Goal: Task Accomplishment & Management: Manage account settings

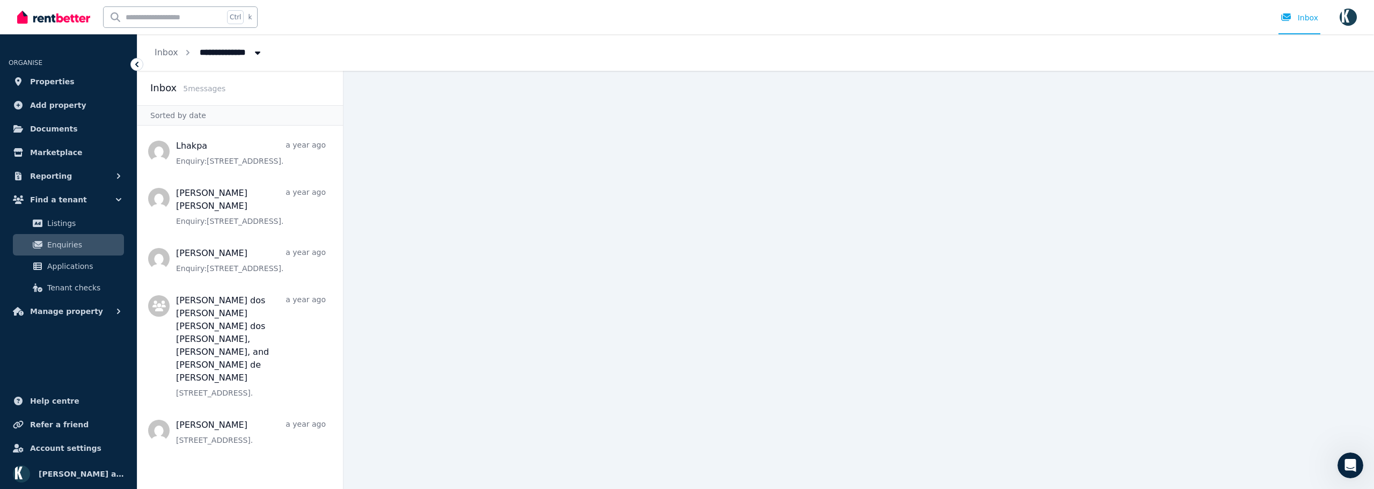
scroll to position [2, 0]
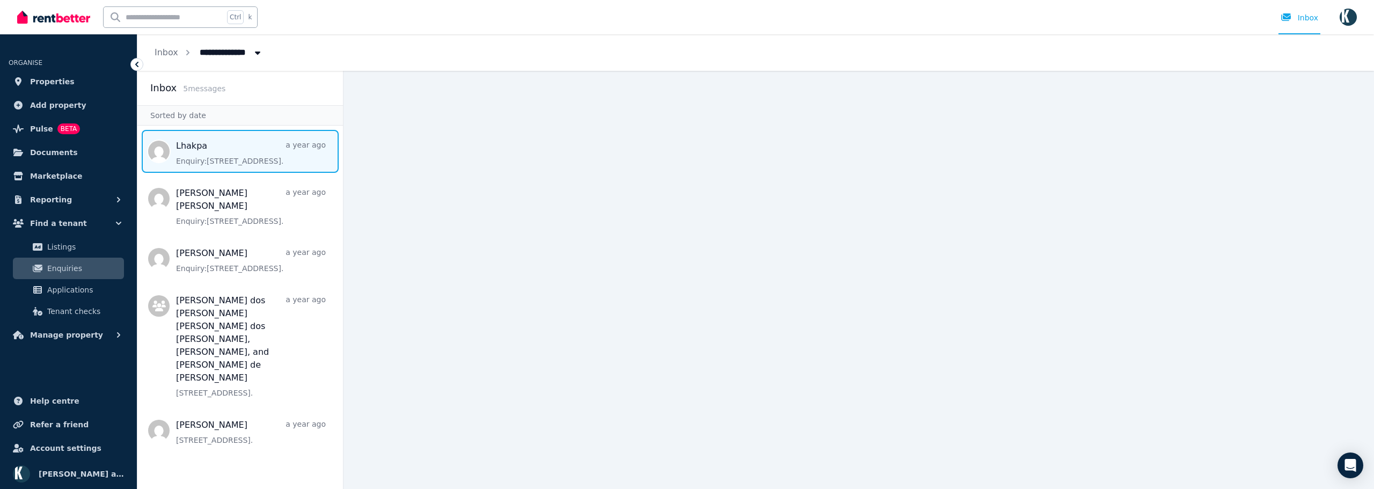
click at [224, 158] on span "Message list" at bounding box center [240, 151] width 206 height 43
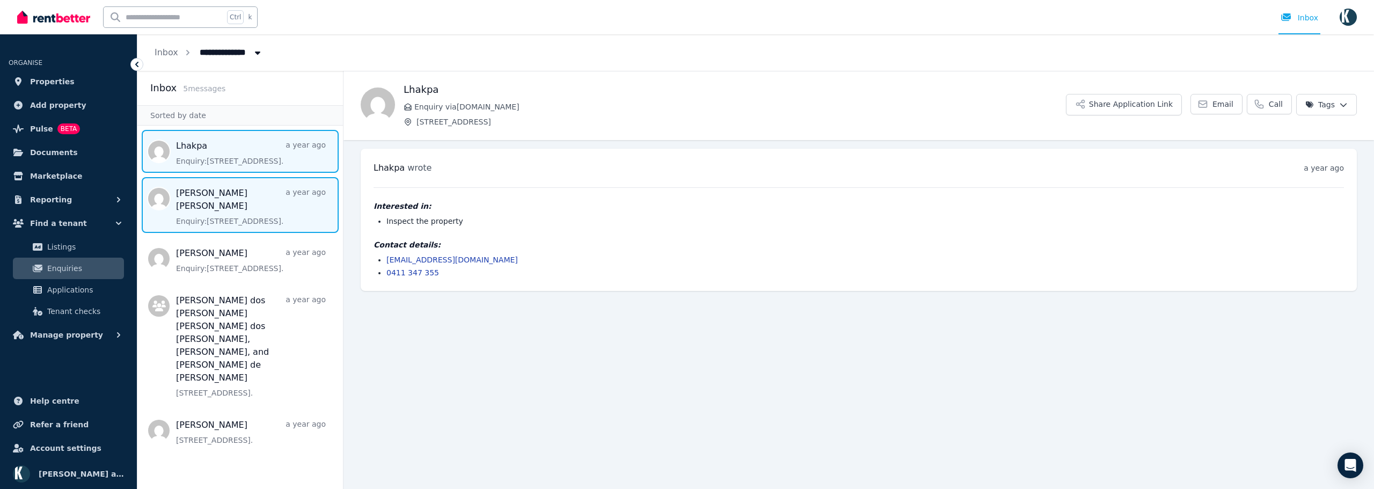
click at [247, 214] on span "Message list" at bounding box center [240, 205] width 206 height 56
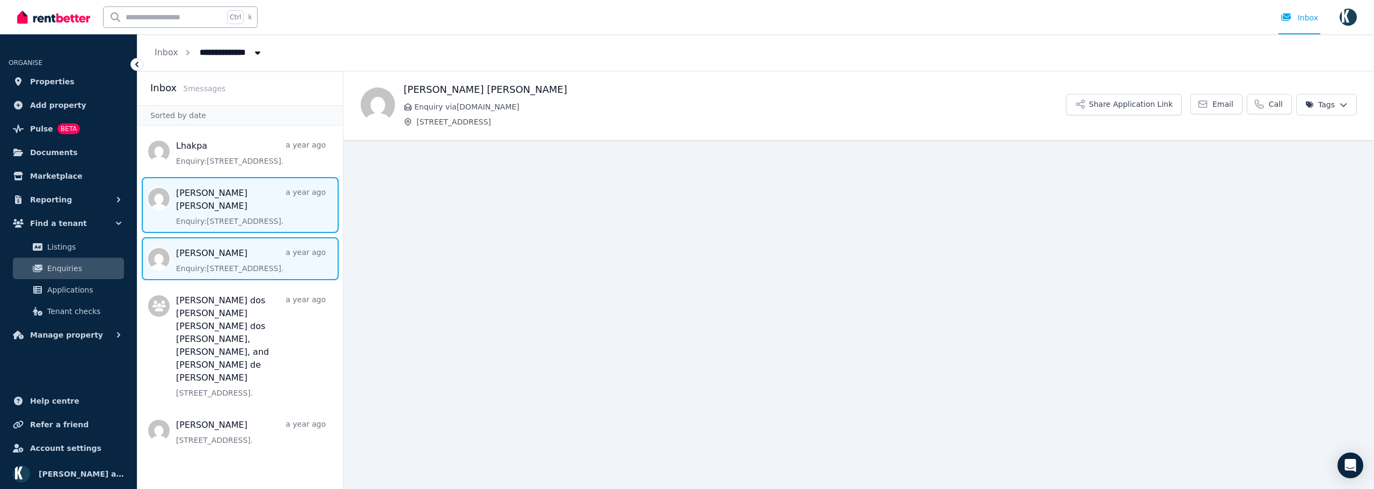
click at [210, 247] on span "Message list" at bounding box center [240, 258] width 206 height 43
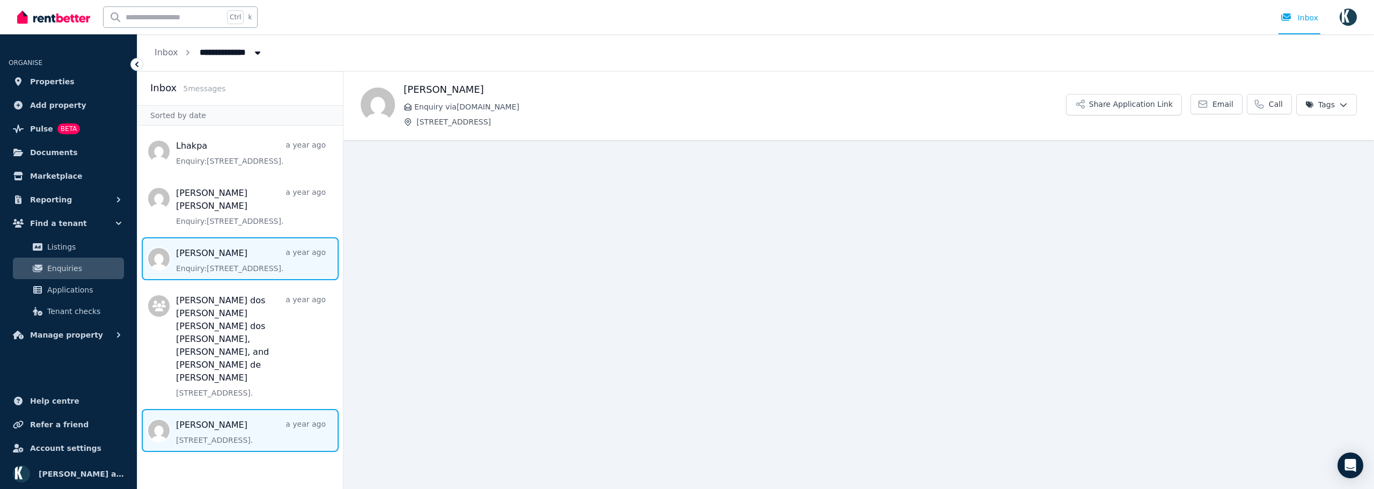
click at [222, 409] on span "Message list" at bounding box center [240, 430] width 206 height 43
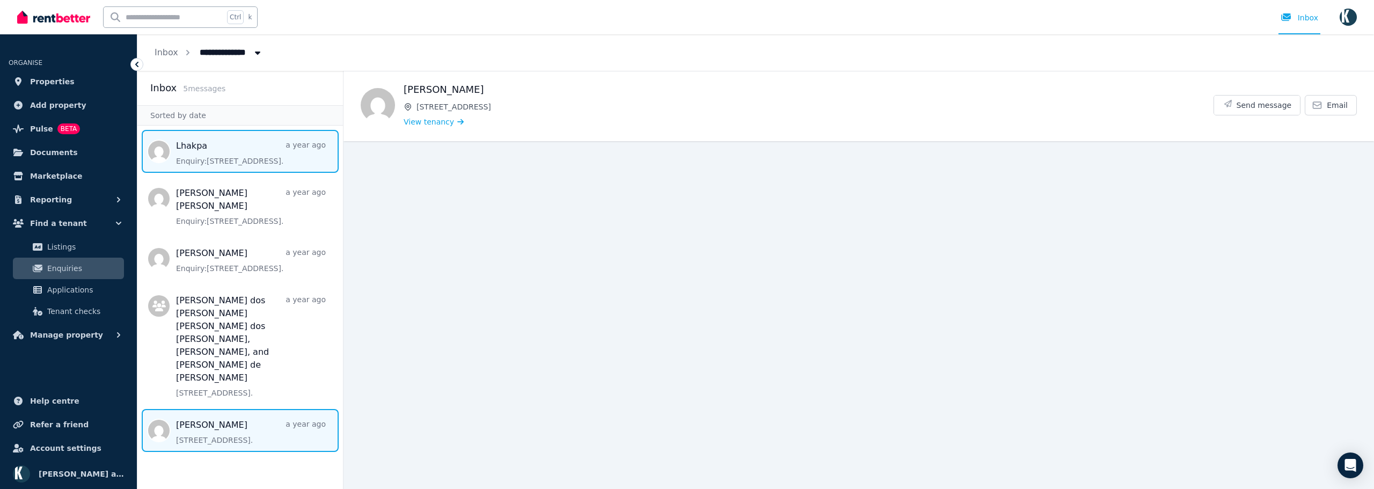
click at [213, 163] on span "Message list" at bounding box center [240, 151] width 206 height 43
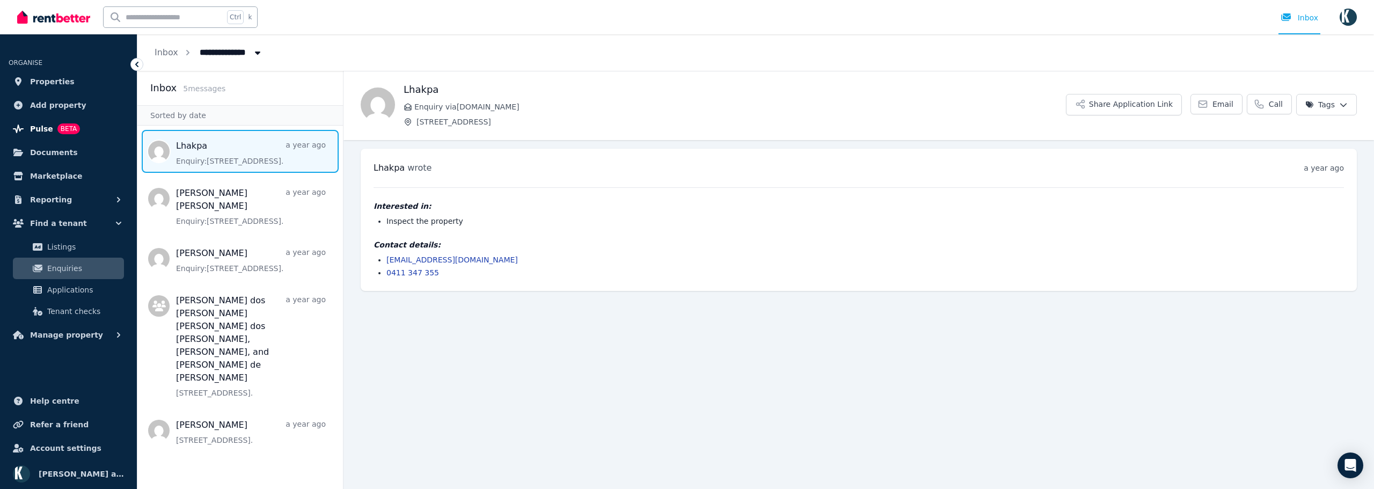
click at [26, 126] on link "Pulse BETA" at bounding box center [69, 128] width 120 height 21
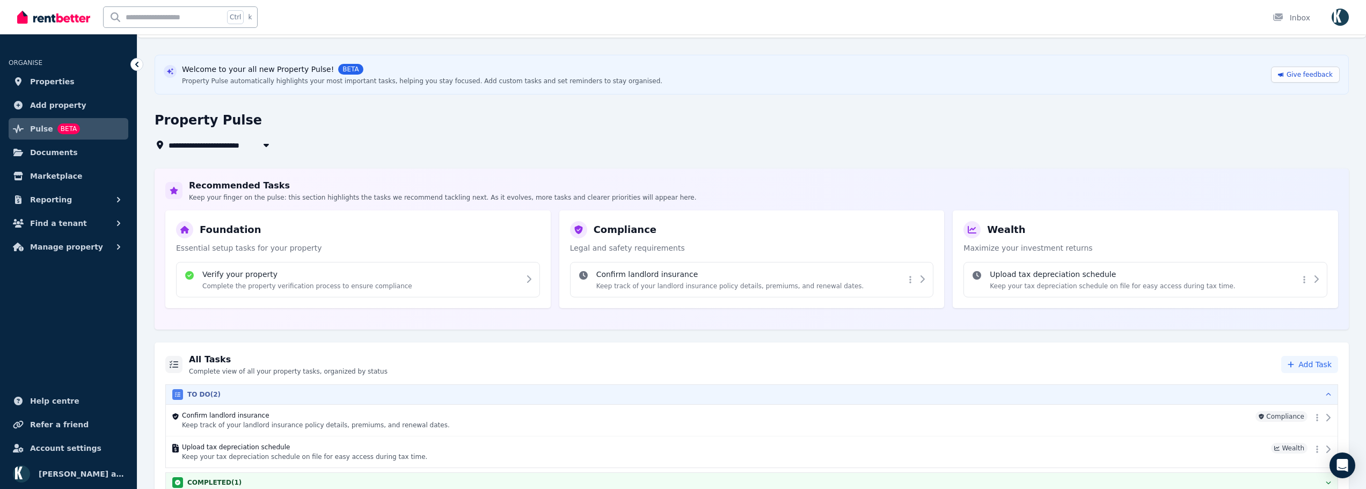
scroll to position [41, 0]
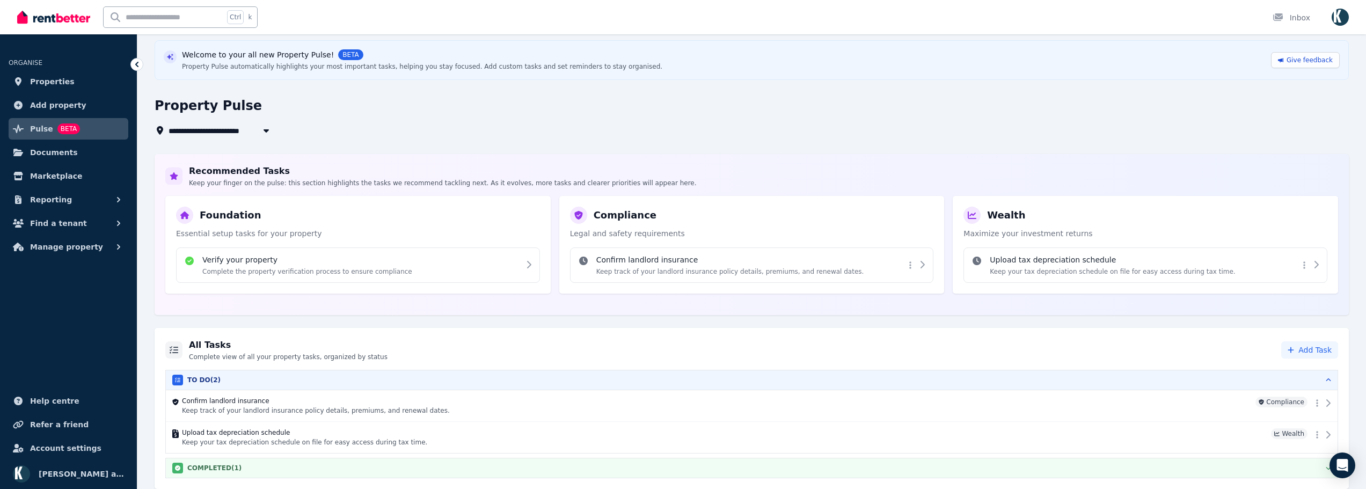
click at [288, 465] on div "COMPLETED ( 1 )" at bounding box center [751, 468] width 1158 height 11
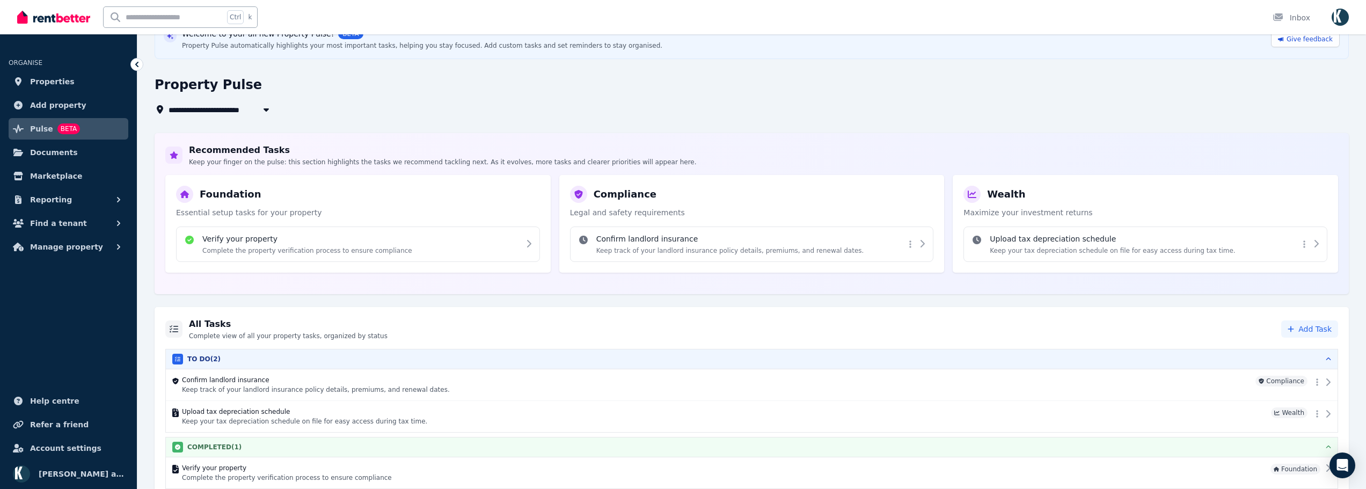
scroll to position [73, 0]
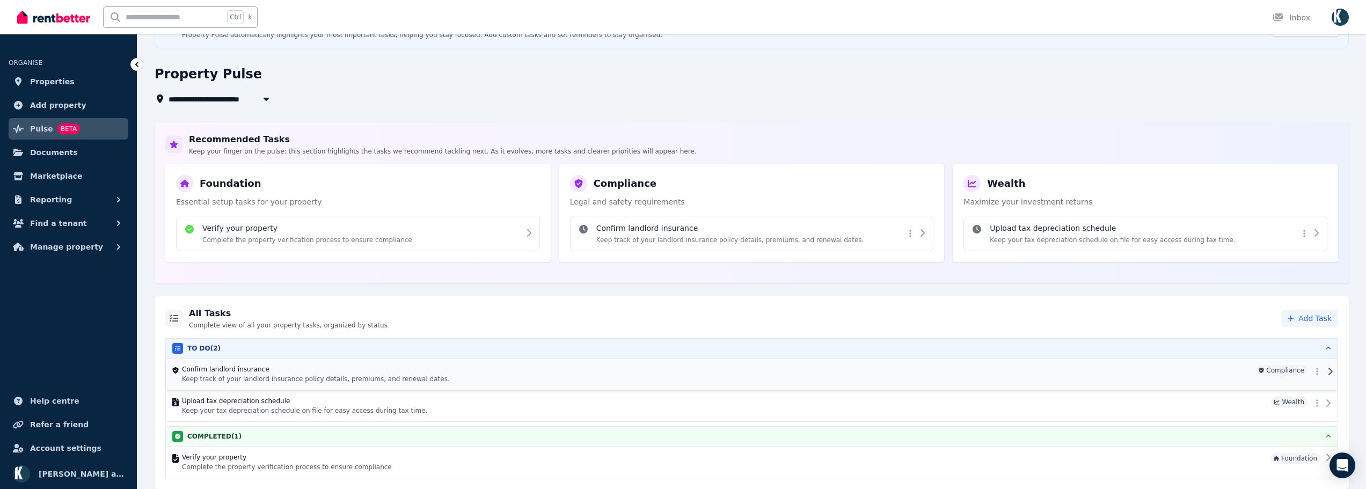
click at [467, 371] on h4 "Confirm landlord insurance" at bounding box center [716, 369] width 1069 height 9
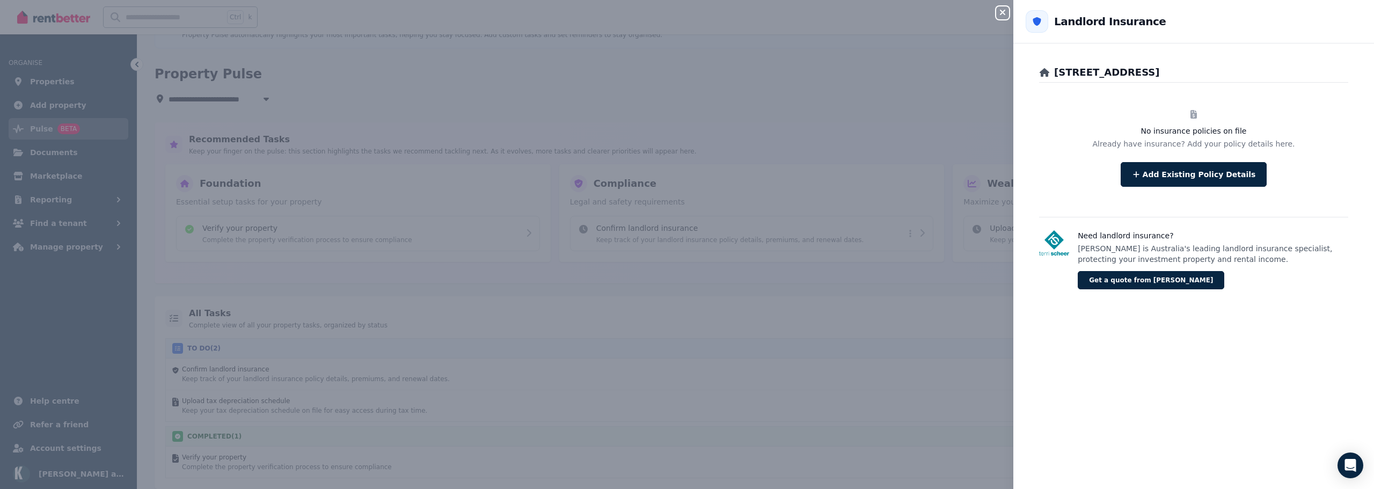
click at [1001, 16] on icon "button" at bounding box center [1002, 12] width 13 height 9
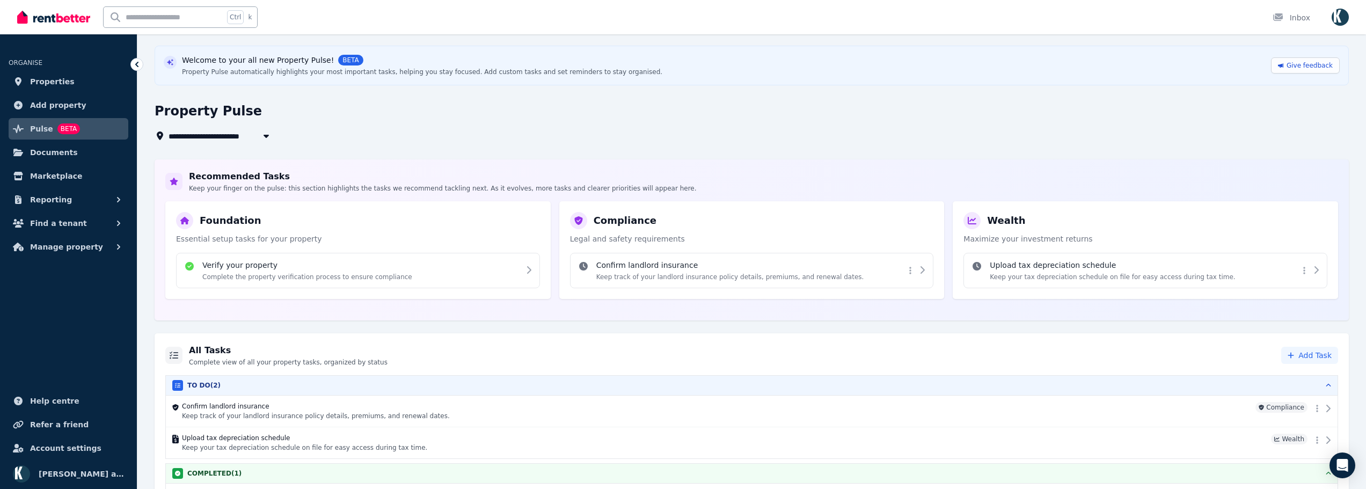
scroll to position [0, 0]
